Goal: Task Accomplishment & Management: Manage account settings

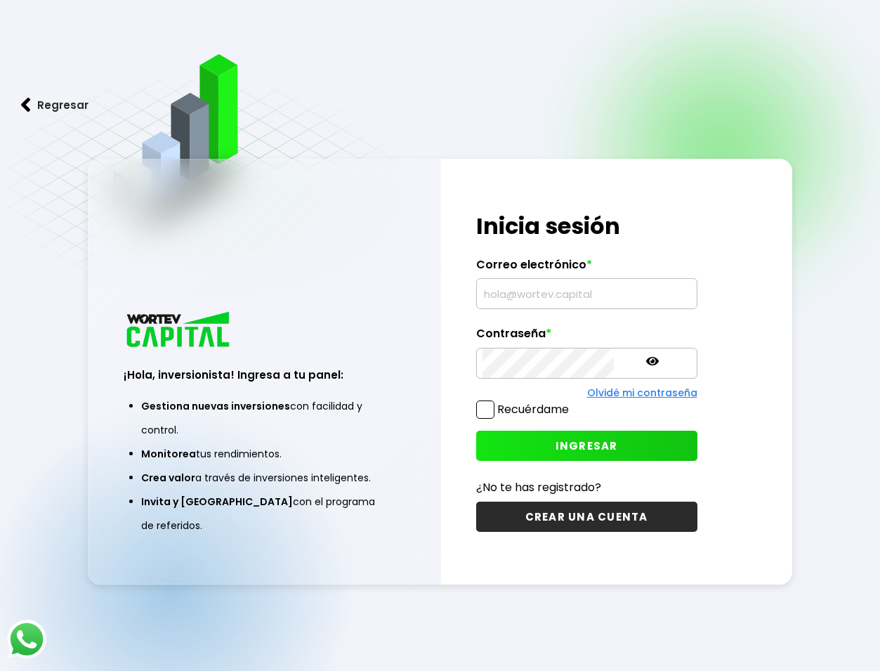
scroll to position [70, 0]
click at [525, 289] on input "text" at bounding box center [587, 294] width 209 height 30
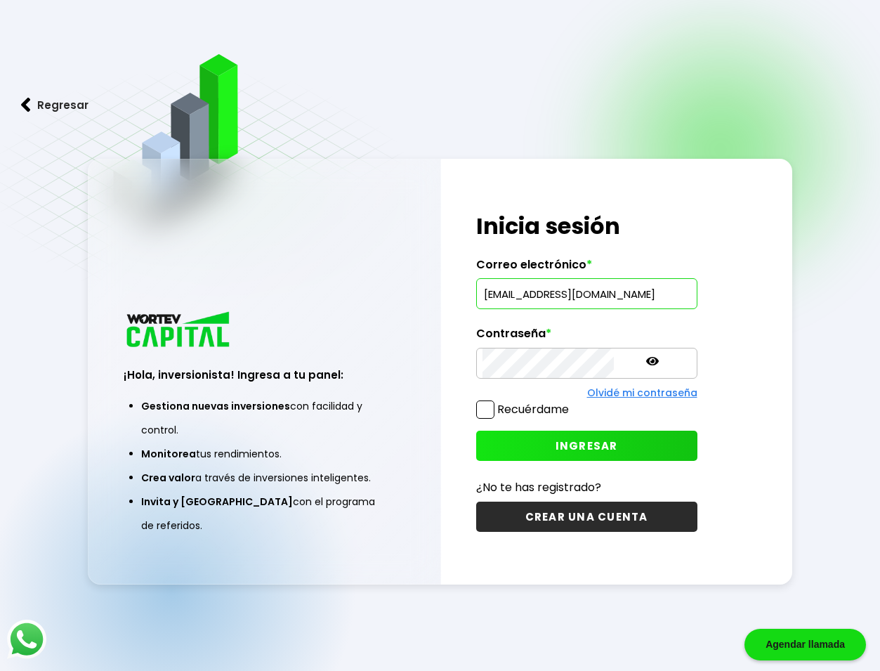
type input "[EMAIL_ADDRESS][DOMAIN_NAME]"
click at [540, 455] on button "INGRESAR" at bounding box center [586, 446] width 221 height 30
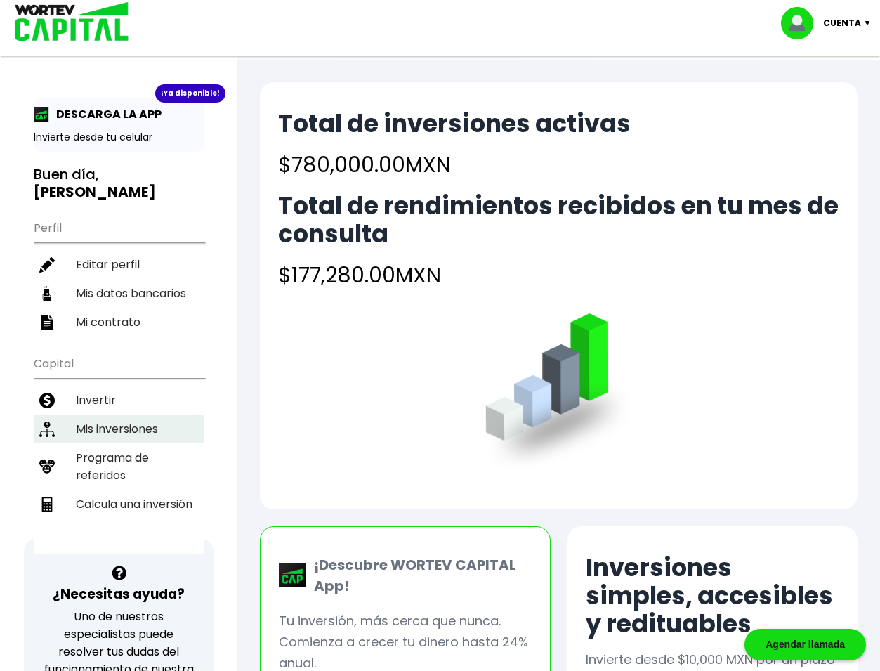
click at [133, 415] on li "Mis inversiones" at bounding box center [119, 429] width 171 height 29
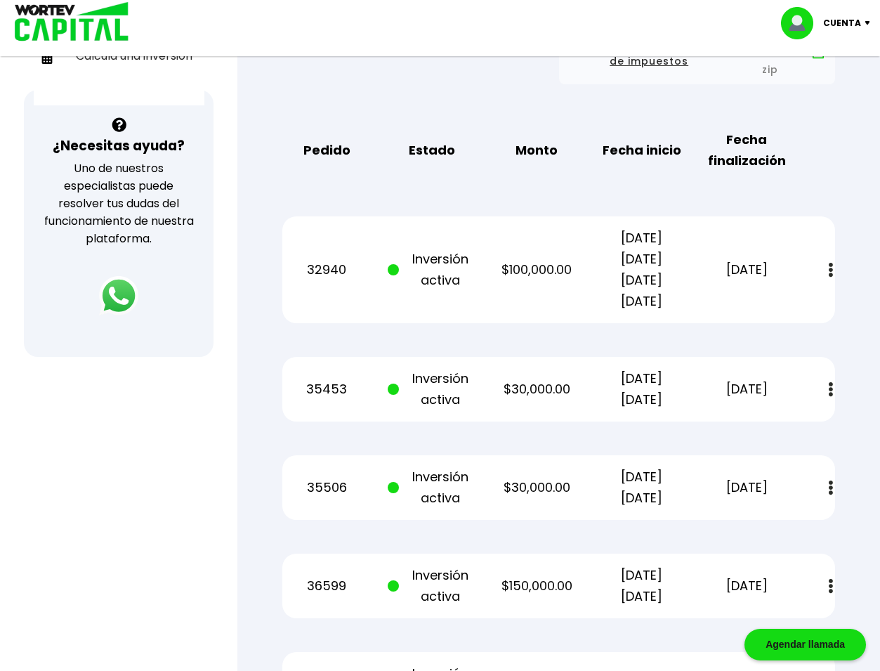
scroll to position [492, 0]
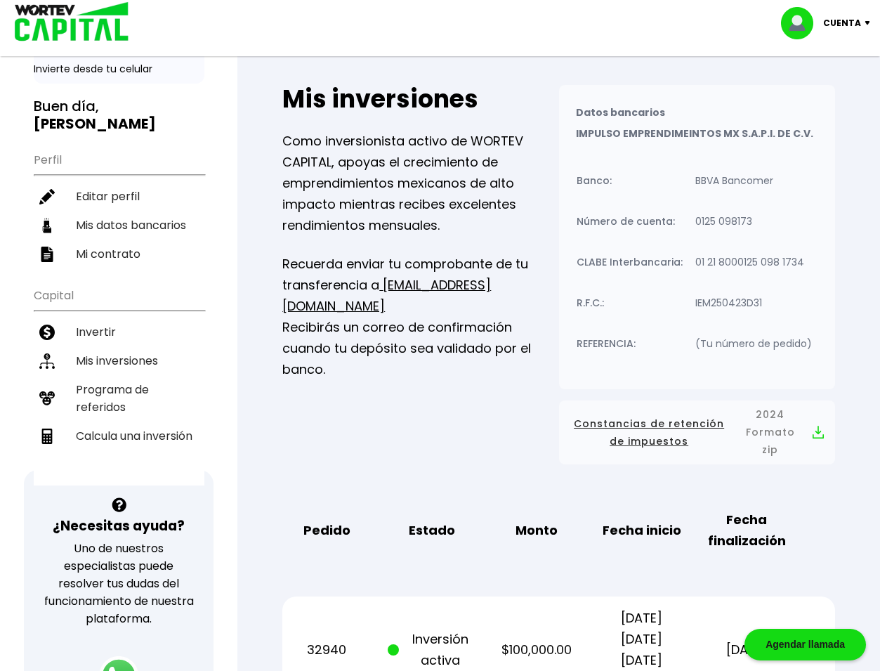
scroll to position [0, 0]
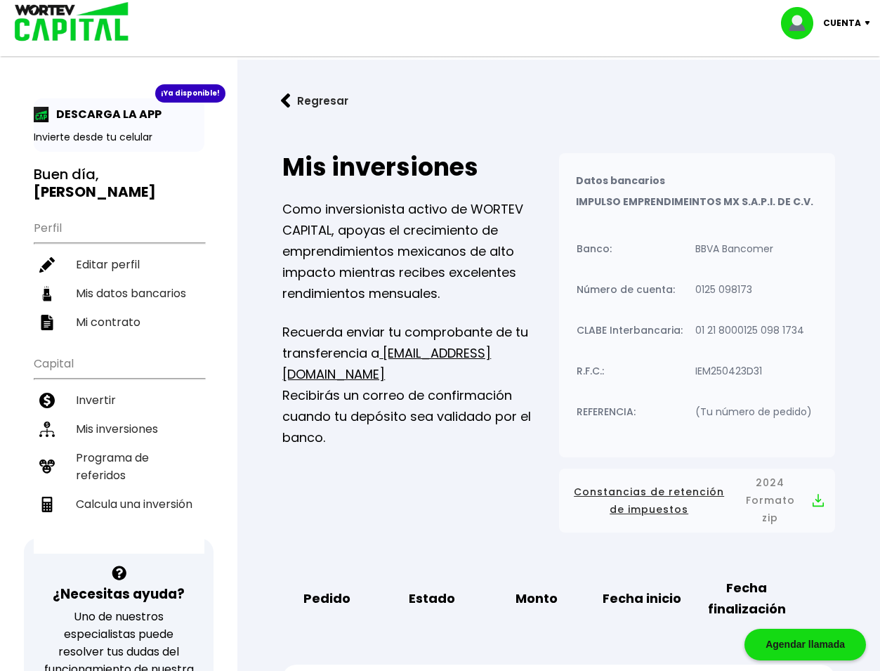
click at [865, 25] on div "Cuenta" at bounding box center [830, 23] width 99 height 32
click at [823, 90] on li "Cerrar sesión" at bounding box center [827, 93] width 112 height 29
